Goal: Task Accomplishment & Management: Use online tool/utility

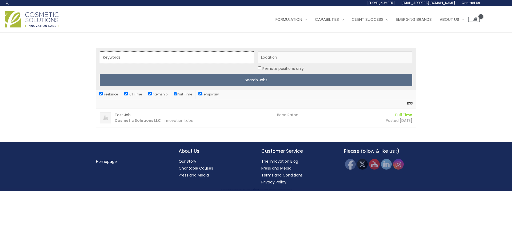
click at [124, 63] on input "Keywords" at bounding box center [177, 57] width 154 height 12
type input "account executive"
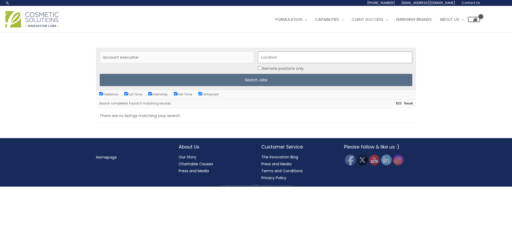
click at [303, 60] on input "Location" at bounding box center [335, 57] width 154 height 12
type input "boca raton"
click at [100, 74] on input "Search Jobs" at bounding box center [256, 80] width 312 height 12
click at [99, 93] on input "Freelance" at bounding box center [100, 93] width 3 height 3
checkbox input "false"
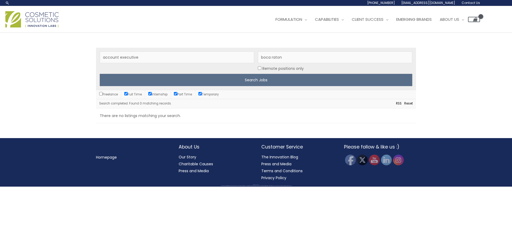
click at [151, 94] on input "Internship" at bounding box center [149, 93] width 3 height 3
checkbox input "false"
click at [177, 93] on input "Part Time" at bounding box center [175, 93] width 3 height 3
checkbox input "false"
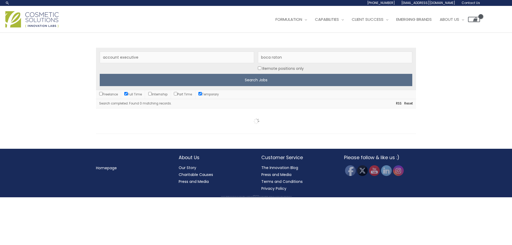
click at [201, 95] on input "Temporary" at bounding box center [199, 93] width 3 height 3
checkbox input "false"
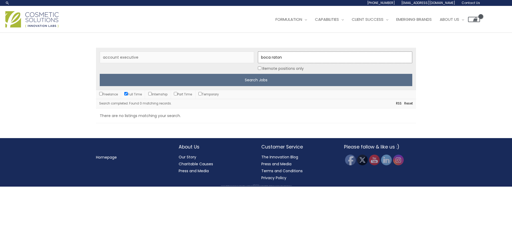
drag, startPoint x: 290, startPoint y: 56, endPoint x: 248, endPoint y: 55, distance: 41.6
click at [248, 55] on div "Keywords account executive Location boca raton Remote positions only Search Jobs" at bounding box center [256, 69] width 320 height 42
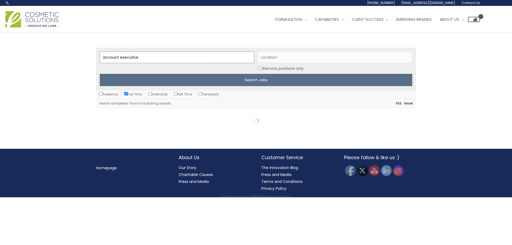
click at [152, 57] on input "account executive" at bounding box center [177, 57] width 154 height 12
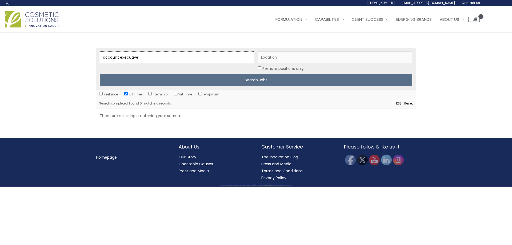
click at [100, 74] on input "Search Jobs" at bounding box center [256, 80] width 312 height 12
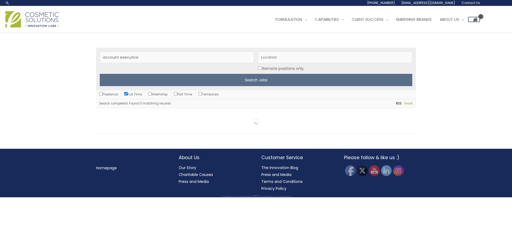
click at [408, 103] on link "Reset" at bounding box center [406, 104] width 11 height 6
checkbox input "true"
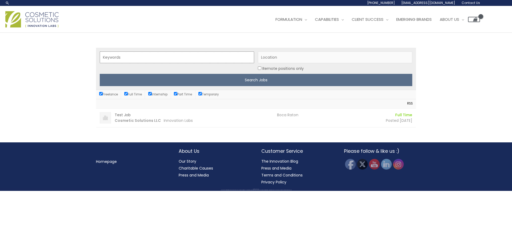
click at [129, 56] on input "Keywords" at bounding box center [177, 57] width 154 height 12
type input "account executive"
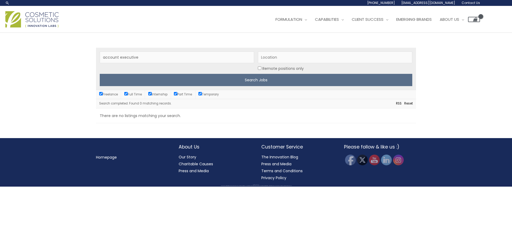
click at [42, 15] on img at bounding box center [31, 19] width 53 height 16
